Goal: Information Seeking & Learning: Learn about a topic

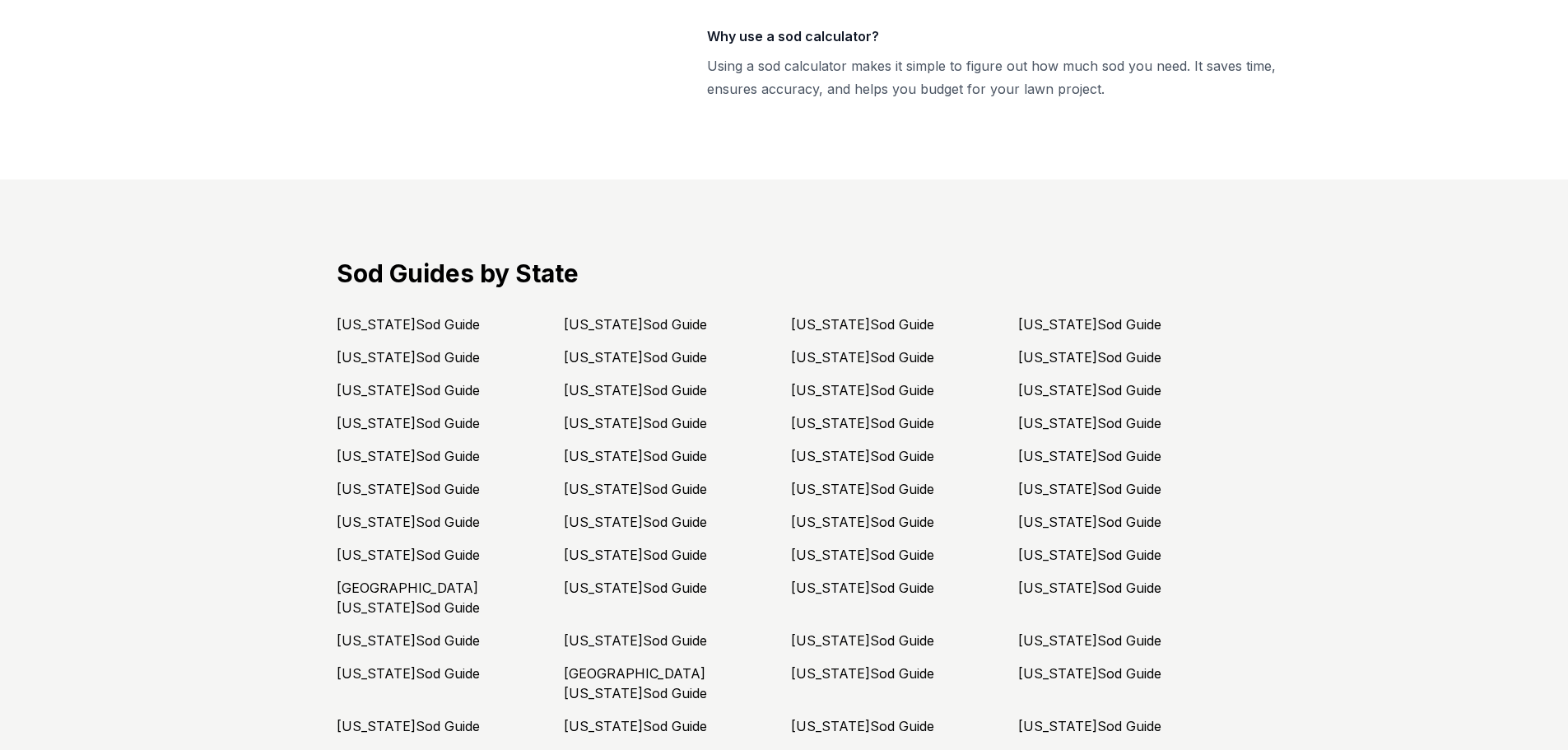
scroll to position [4476, 0]
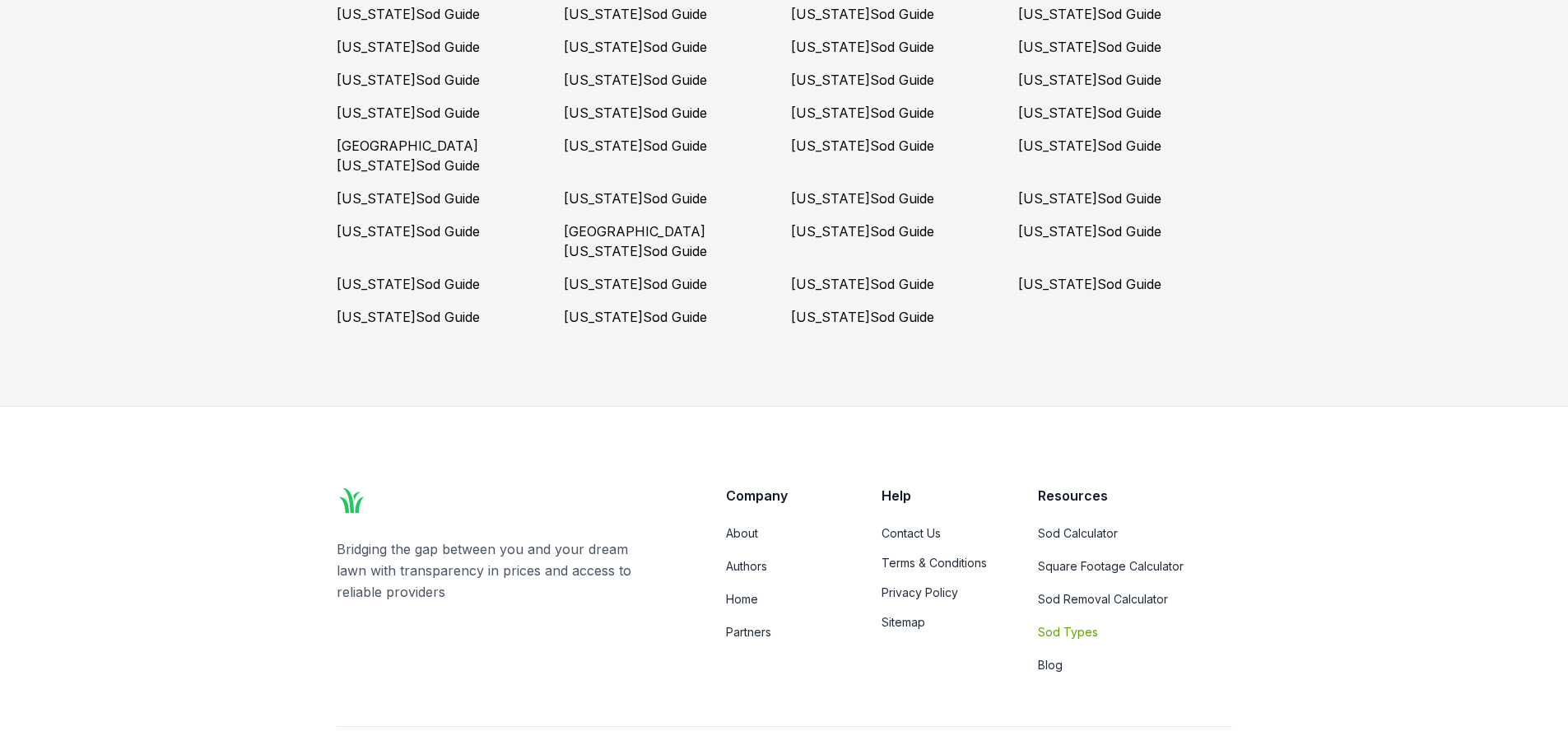
click at [1068, 624] on link "Sod Types" at bounding box center [1134, 632] width 195 height 16
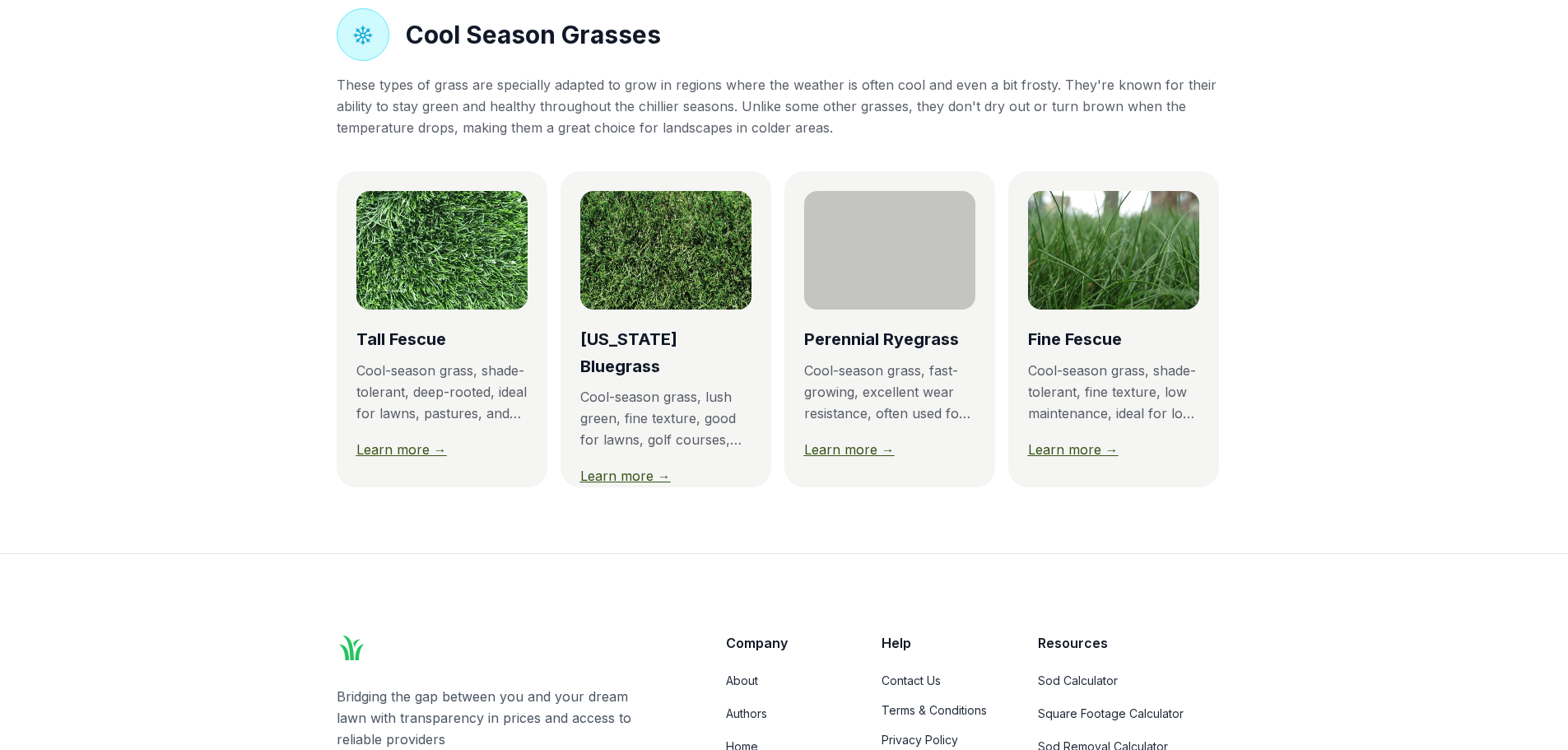
scroll to position [1406, 0]
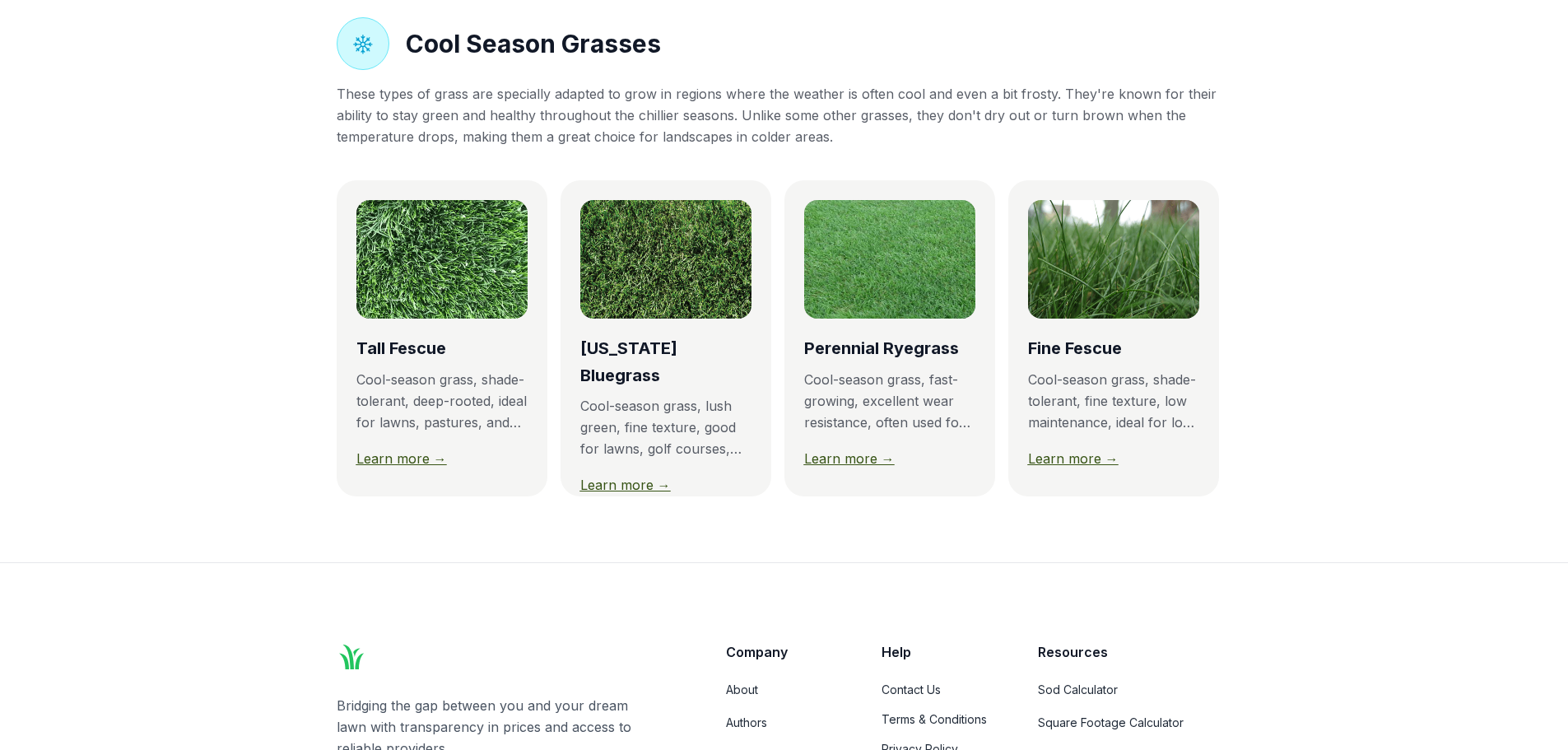
drag, startPoint x: 219, startPoint y: 309, endPoint x: 287, endPoint y: 246, distance: 92.7
